Goal: Task Accomplishment & Management: Manage account settings

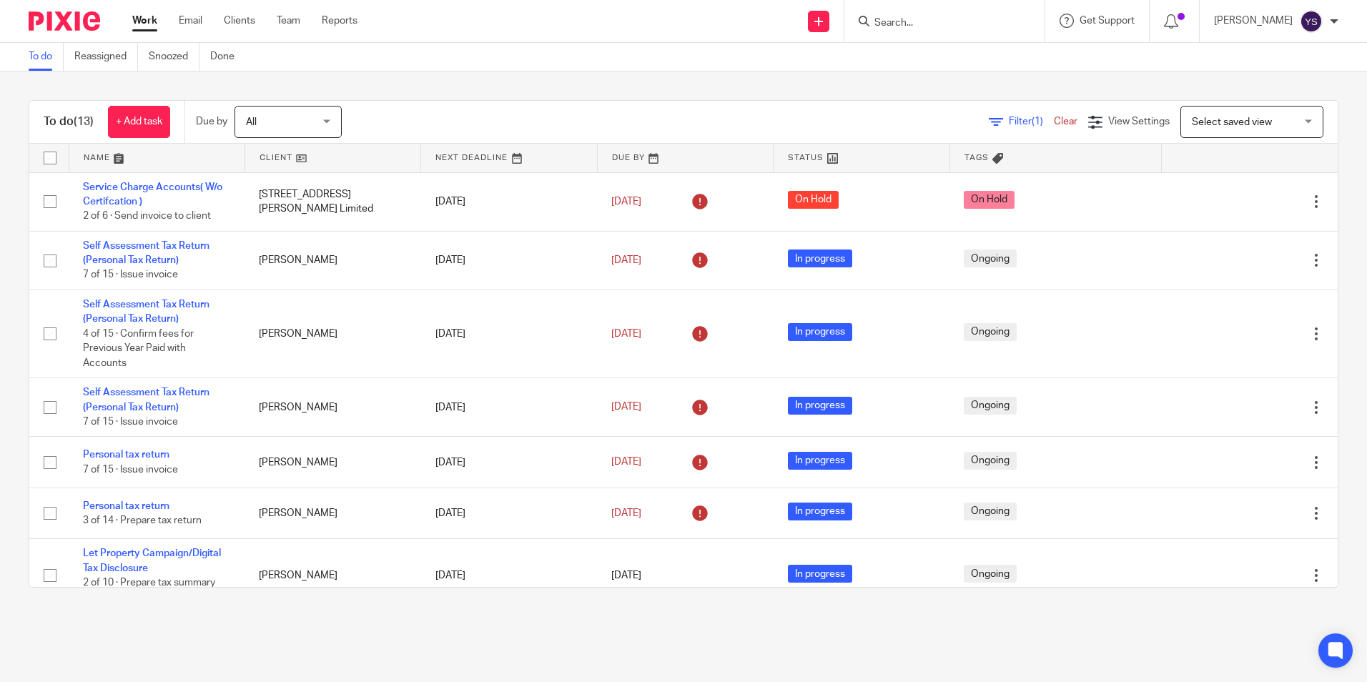
click at [966, 29] on input "Search" at bounding box center [937, 23] width 129 height 13
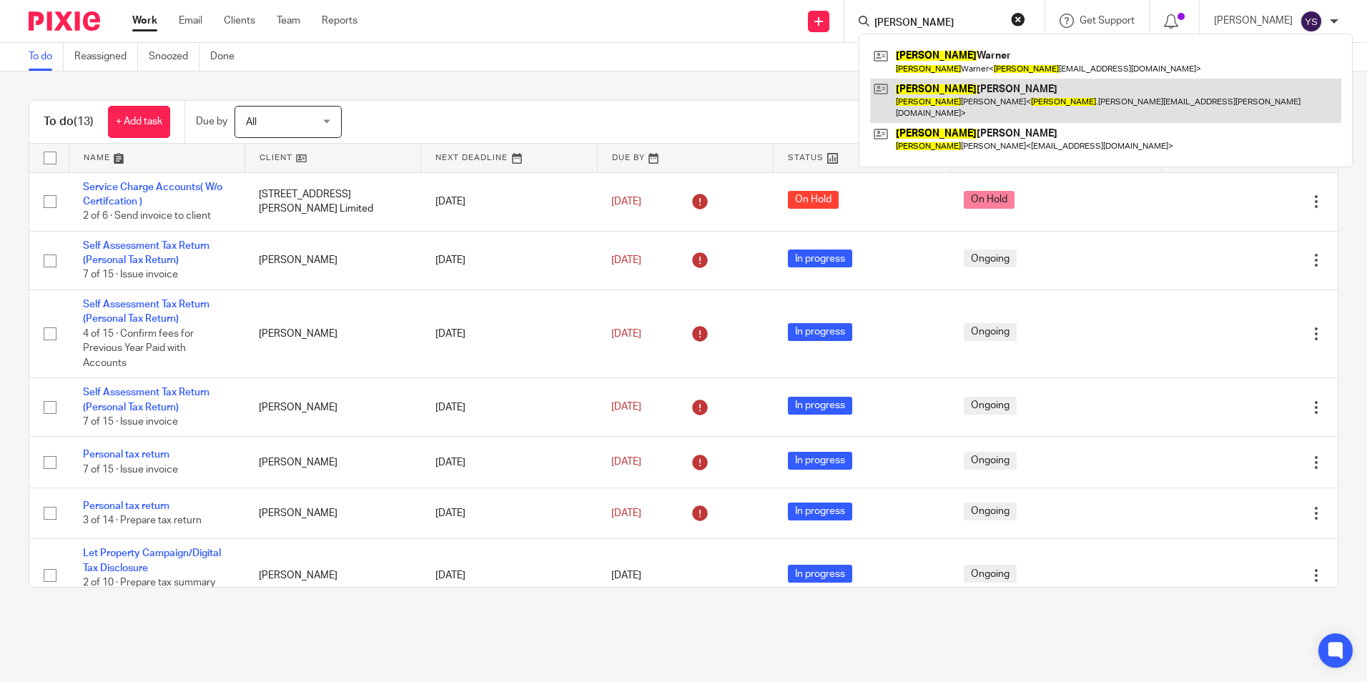
type input "rachel"
click at [991, 101] on link at bounding box center [1105, 101] width 471 height 44
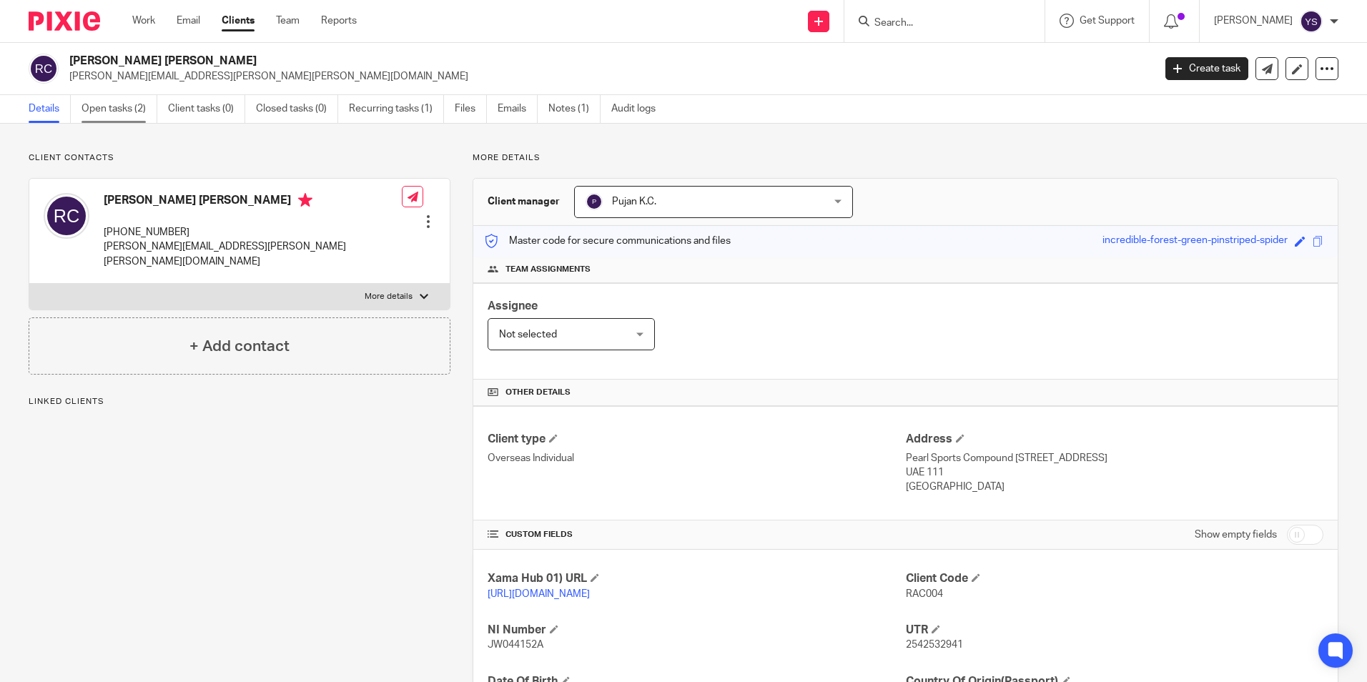
click at [134, 110] on link "Open tasks (2)" at bounding box center [119, 109] width 76 height 28
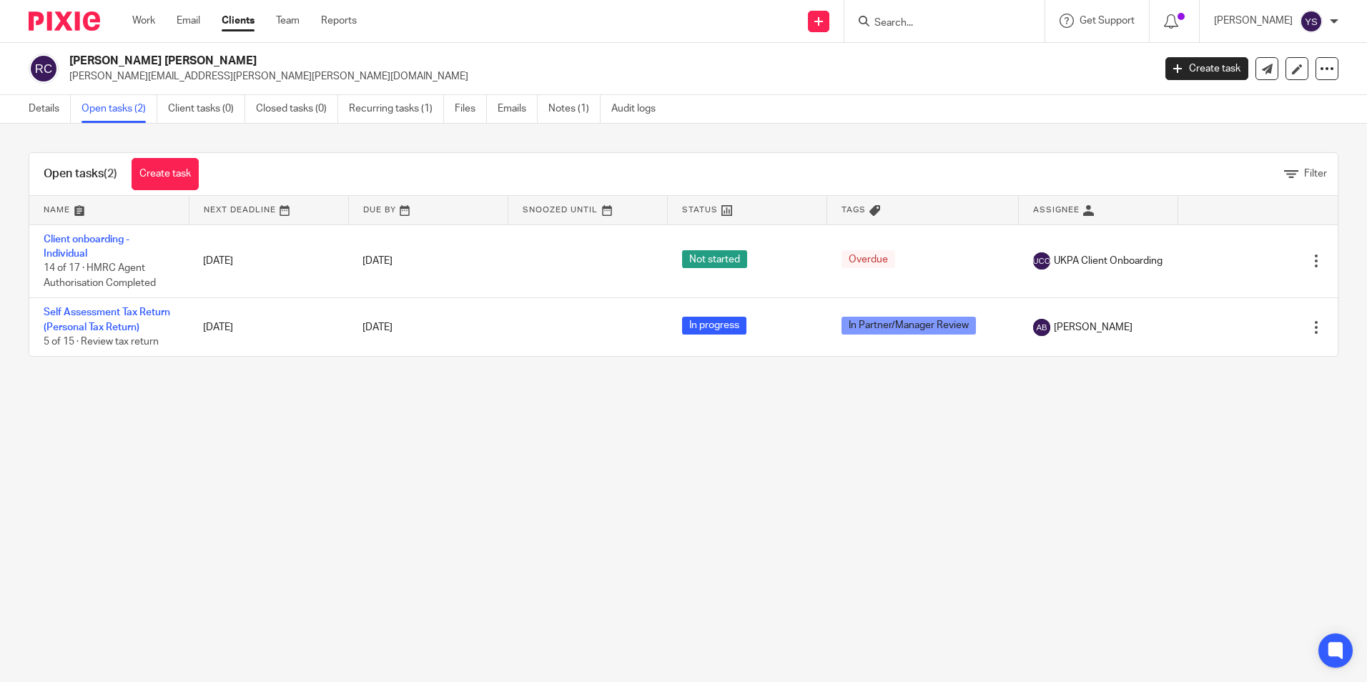
click at [128, 23] on div "Work Email Clients Team Reports Work Email Clients Team Reports Settings" at bounding box center [248, 21] width 260 height 42
click at [141, 20] on link "Work" at bounding box center [143, 21] width 23 height 14
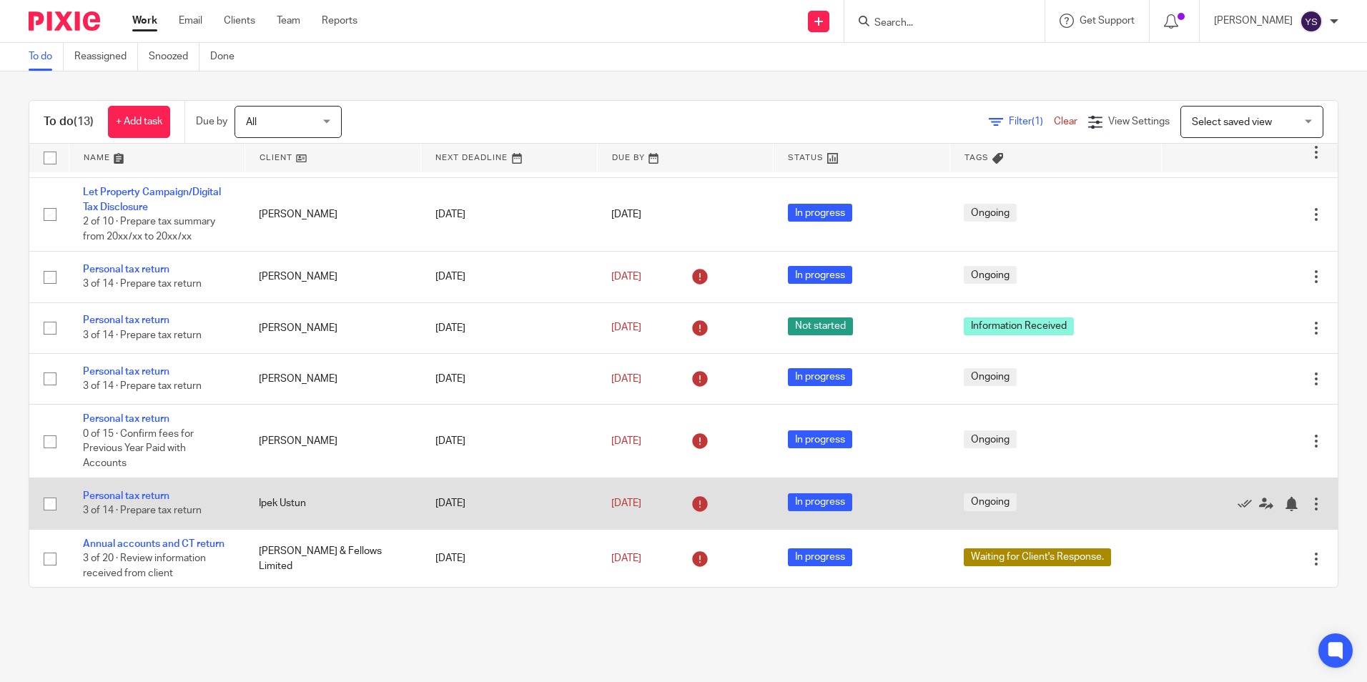
scroll to position [362, 0]
click at [120, 492] on link "Personal tax return" at bounding box center [126, 495] width 86 height 10
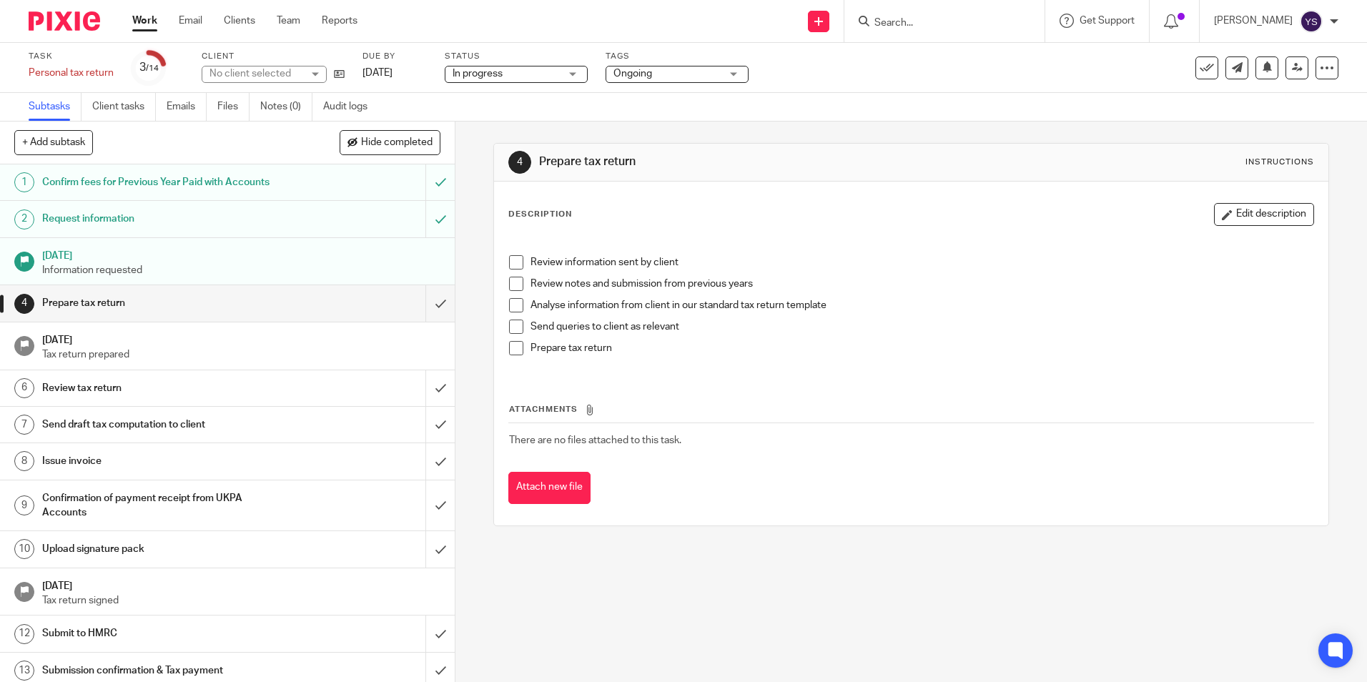
click at [701, 70] on span "Ongoing" at bounding box center [666, 73] width 107 height 15
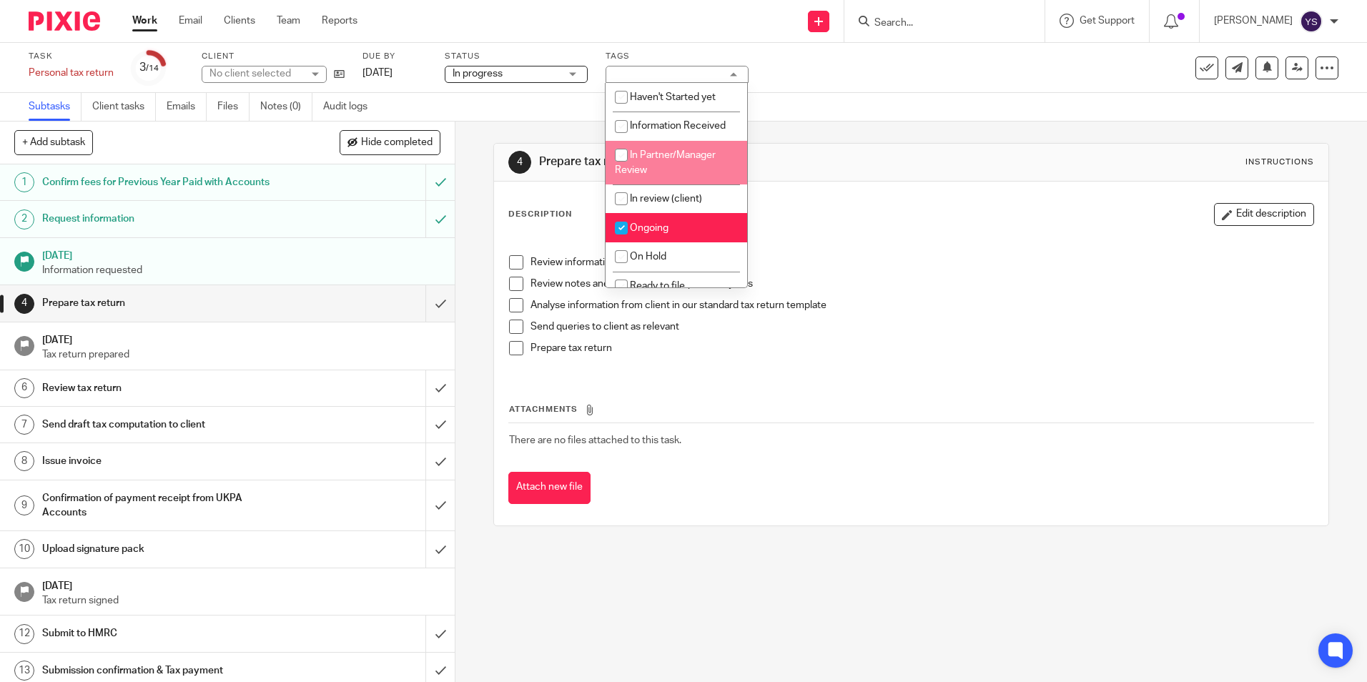
click at [632, 158] on input "checkbox" at bounding box center [621, 155] width 27 height 27
checkbox input "true"
click at [620, 224] on input "checkbox" at bounding box center [621, 227] width 27 height 27
checkbox input "false"
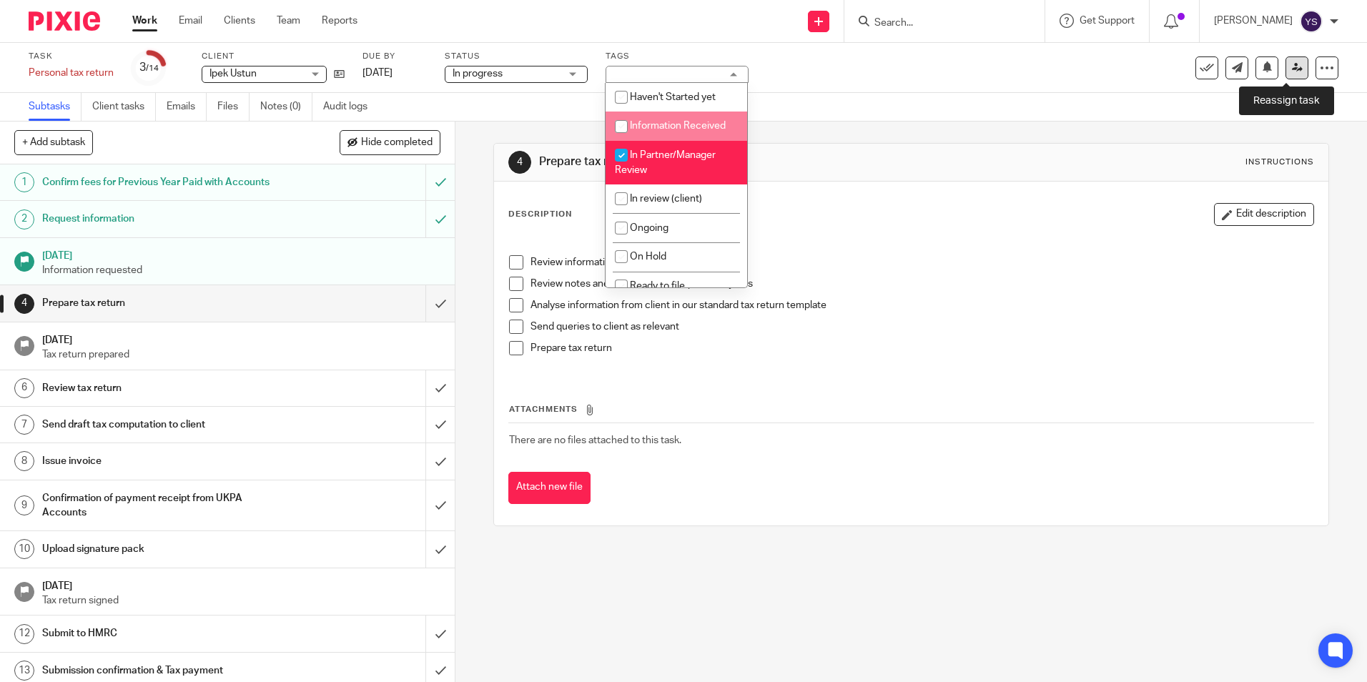
click at [1292, 66] on icon at bounding box center [1297, 67] width 11 height 11
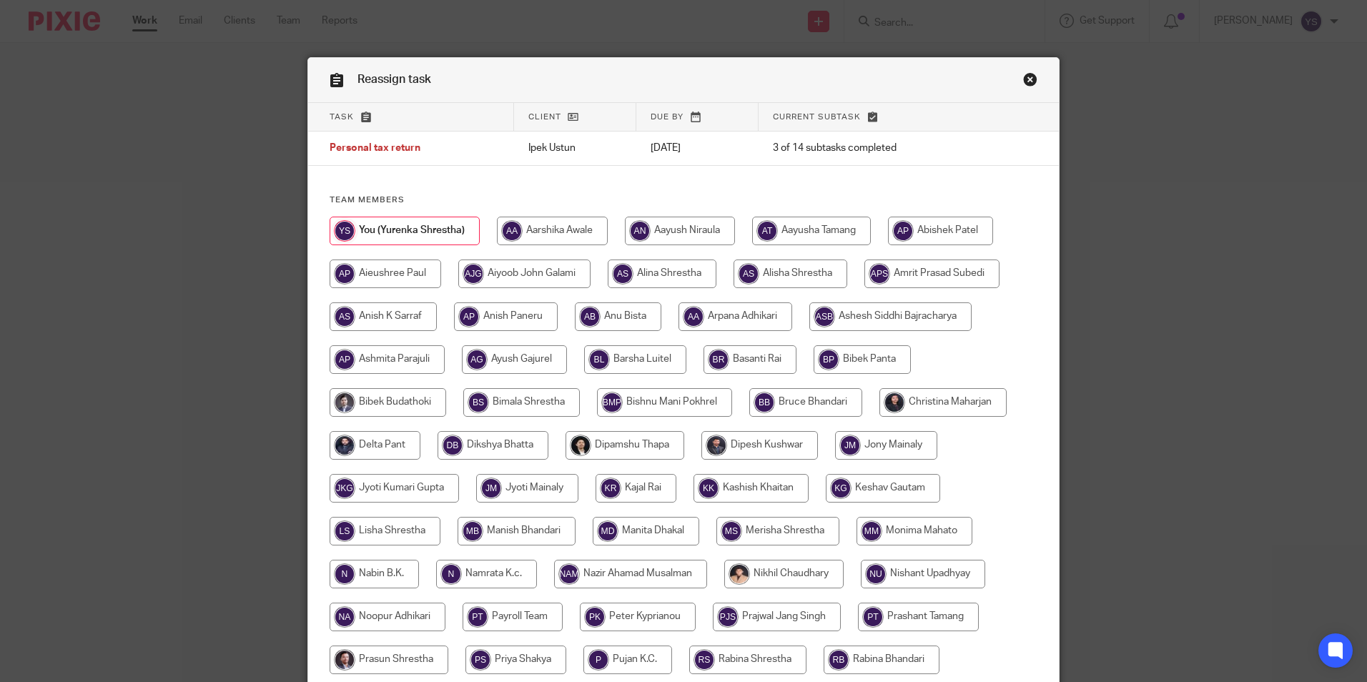
click at [607, 308] on input "radio" at bounding box center [618, 316] width 86 height 29
radio input "true"
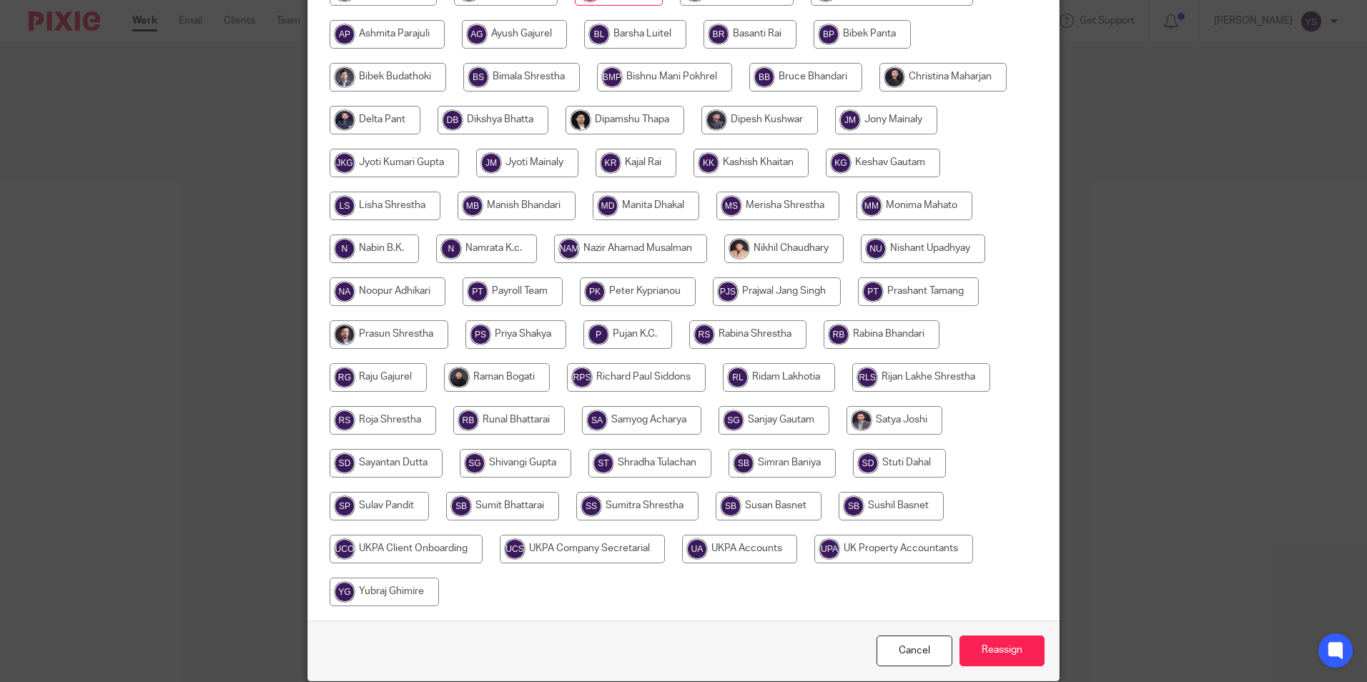
scroll to position [357, 0]
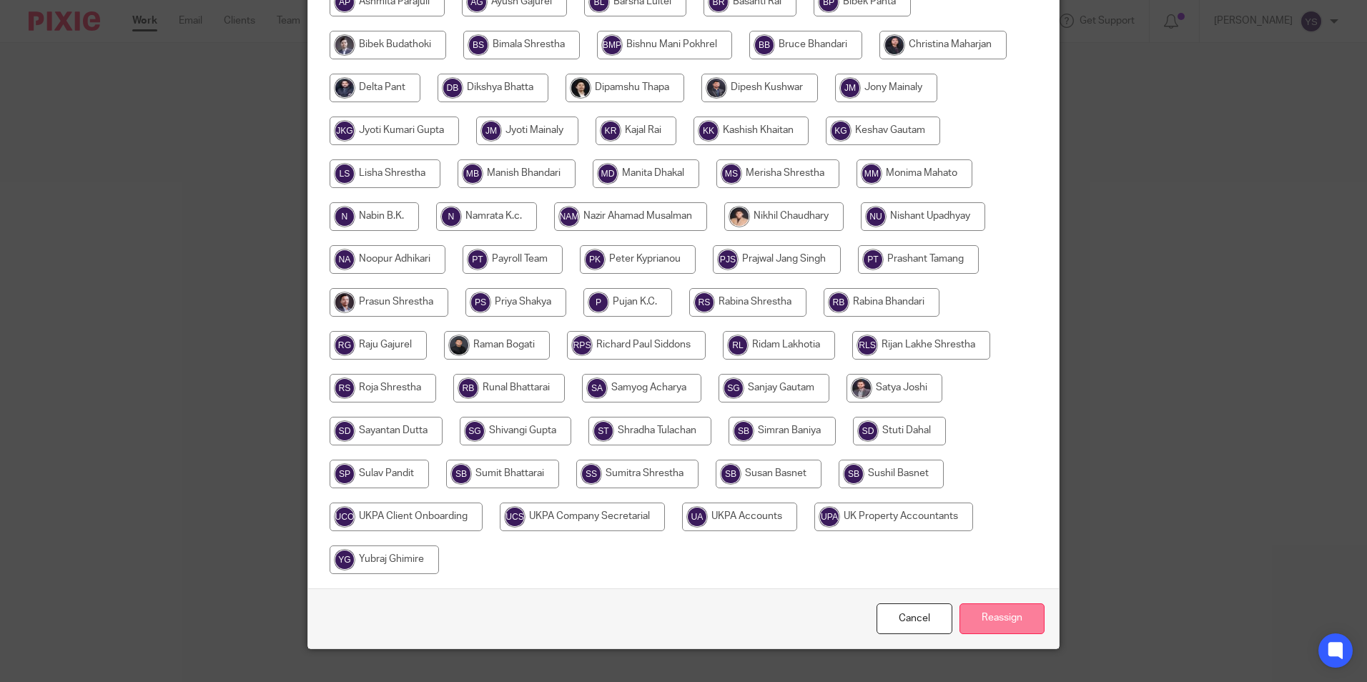
click at [969, 611] on input "Reassign" at bounding box center [1001, 618] width 85 height 31
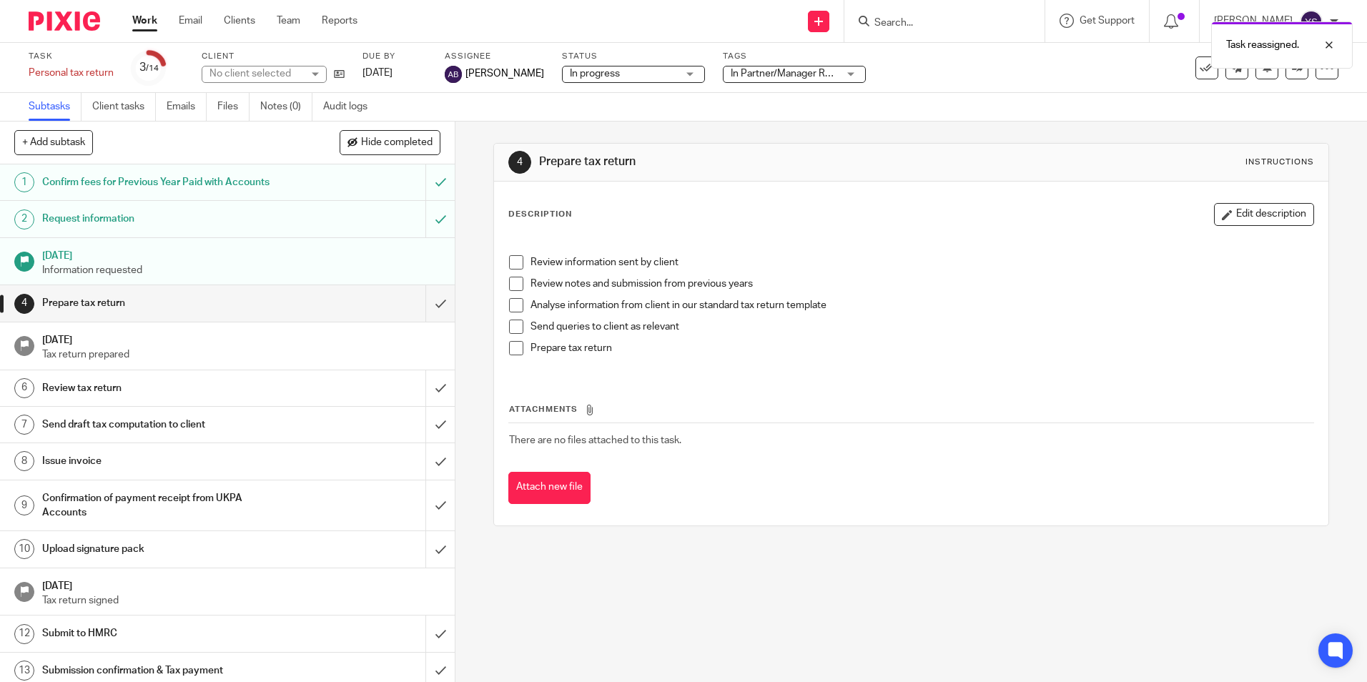
click at [138, 23] on link "Work" at bounding box center [144, 21] width 25 height 14
